Goal: Information Seeking & Learning: Learn about a topic

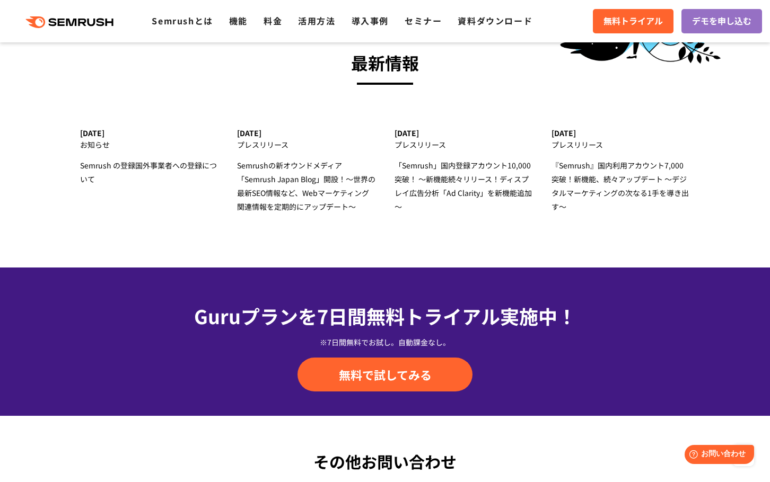
scroll to position [3710, 0]
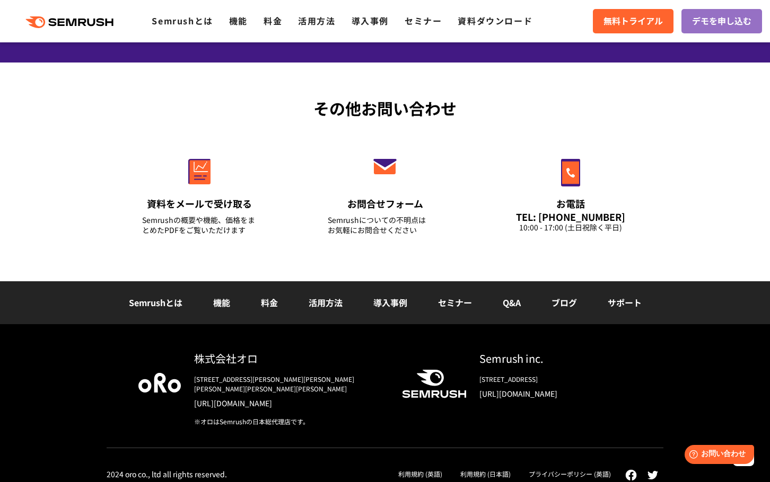
click at [404, 301] on link "導入事例" at bounding box center [390, 302] width 34 height 13
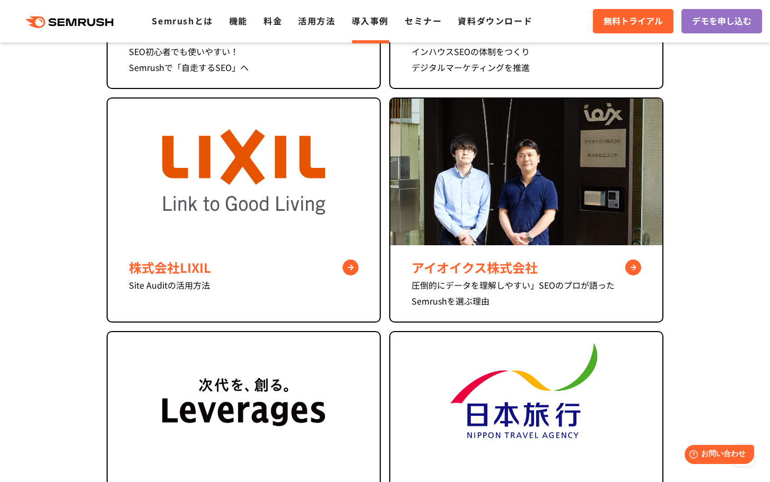
scroll to position [360, 0]
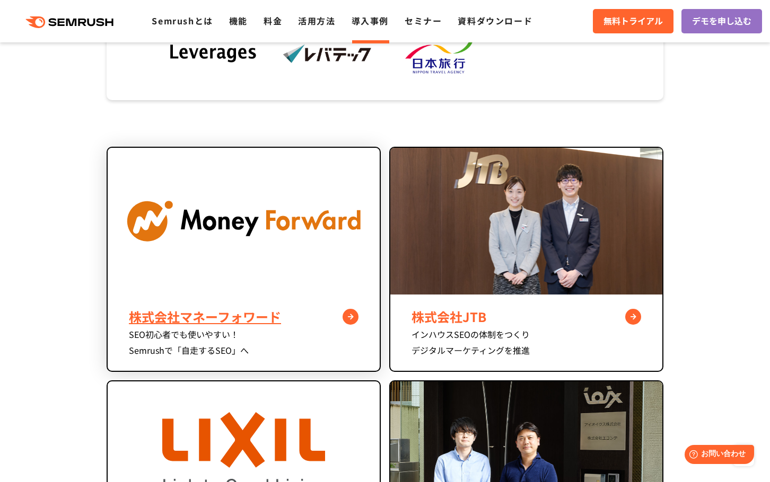
click at [209, 214] on img at bounding box center [244, 221] width 272 height 147
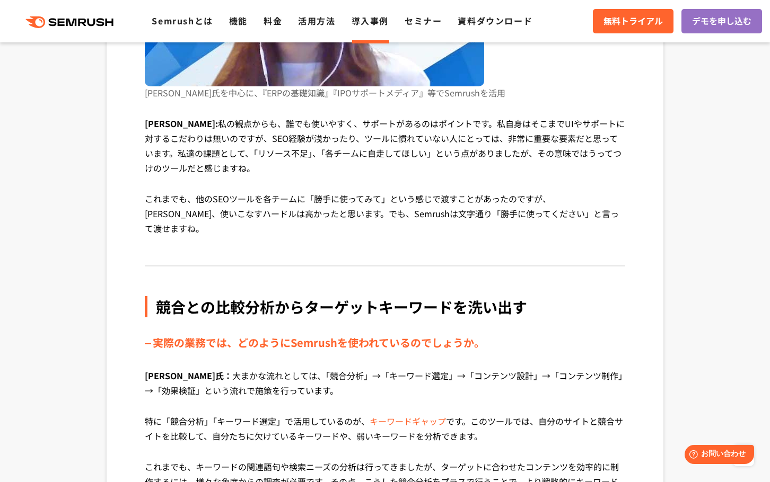
scroll to position [1767, 0]
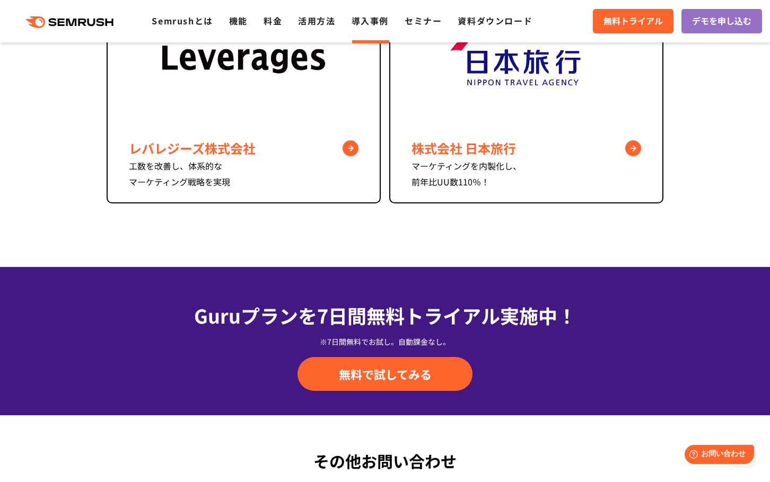
scroll to position [855, 0]
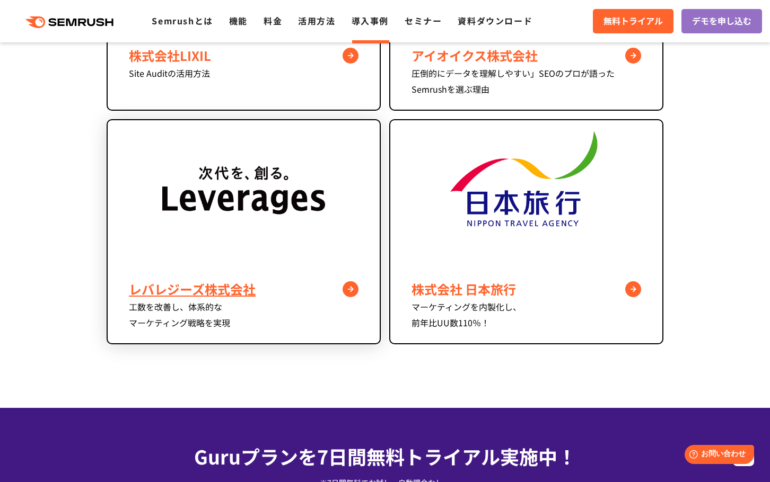
click at [238, 234] on img at bounding box center [243, 193] width 163 height 147
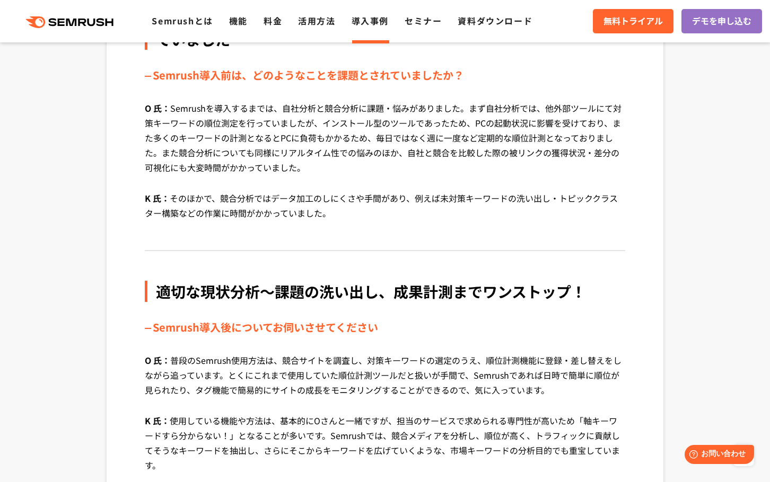
drag, startPoint x: 237, startPoint y: 232, endPoint x: 143, endPoint y: 232, distance: 94.9
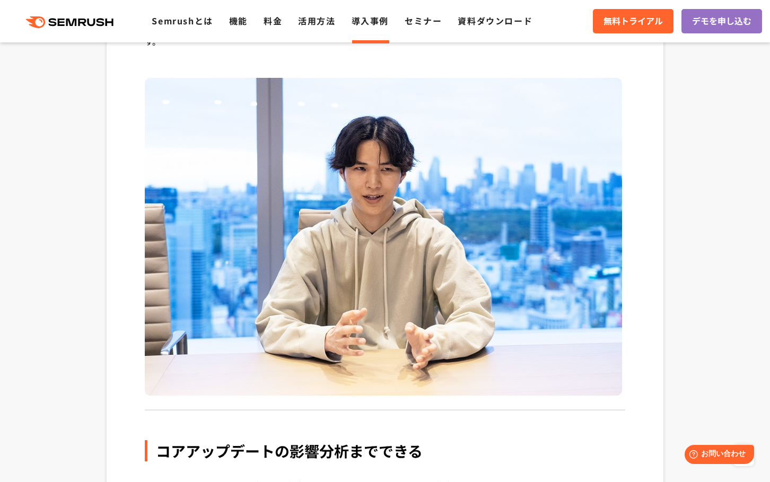
scroll to position [1343, 0]
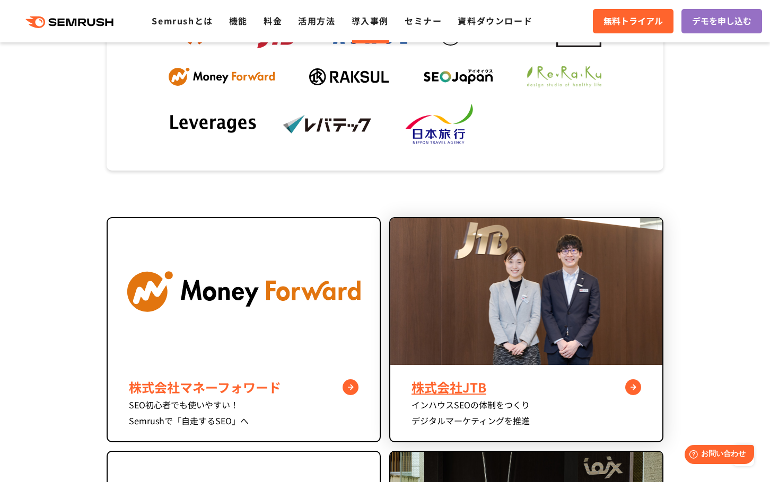
click at [446, 332] on img at bounding box center [526, 291] width 272 height 147
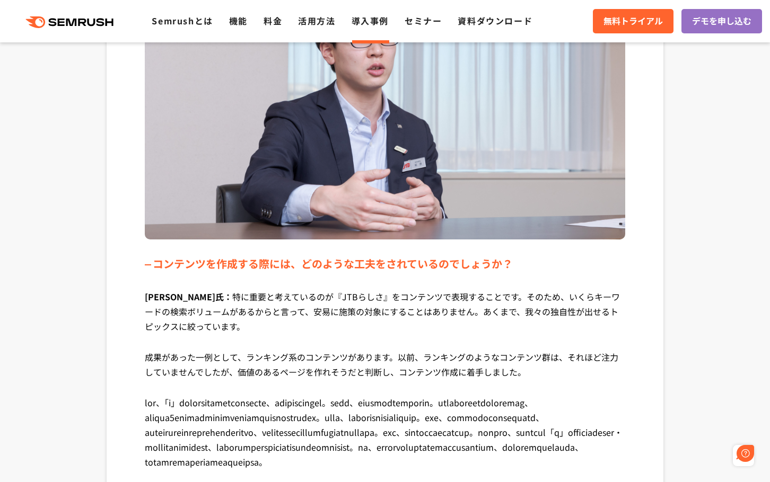
scroll to position [3251, 0]
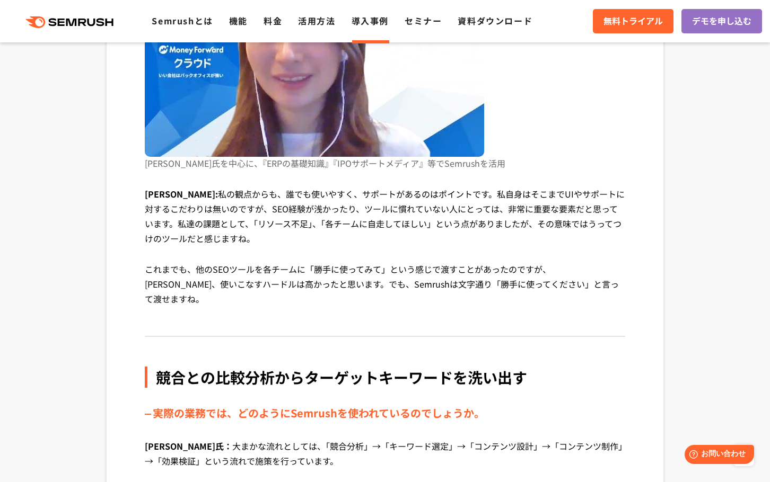
scroll to position [1908, 0]
